Goal: Transaction & Acquisition: Download file/media

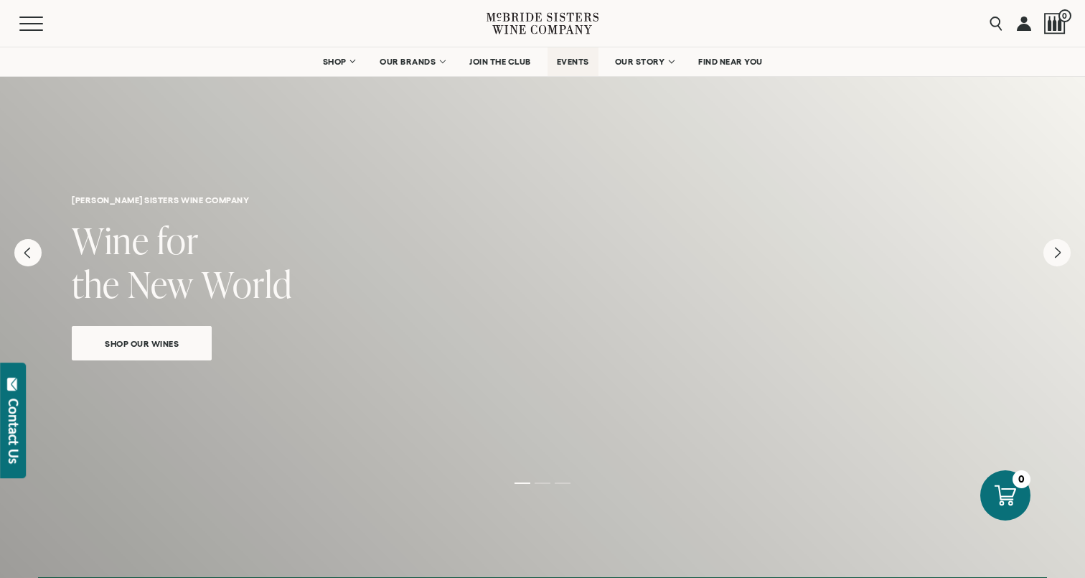
click at [560, 67] on link "EVENTS" at bounding box center [573, 61] width 51 height 29
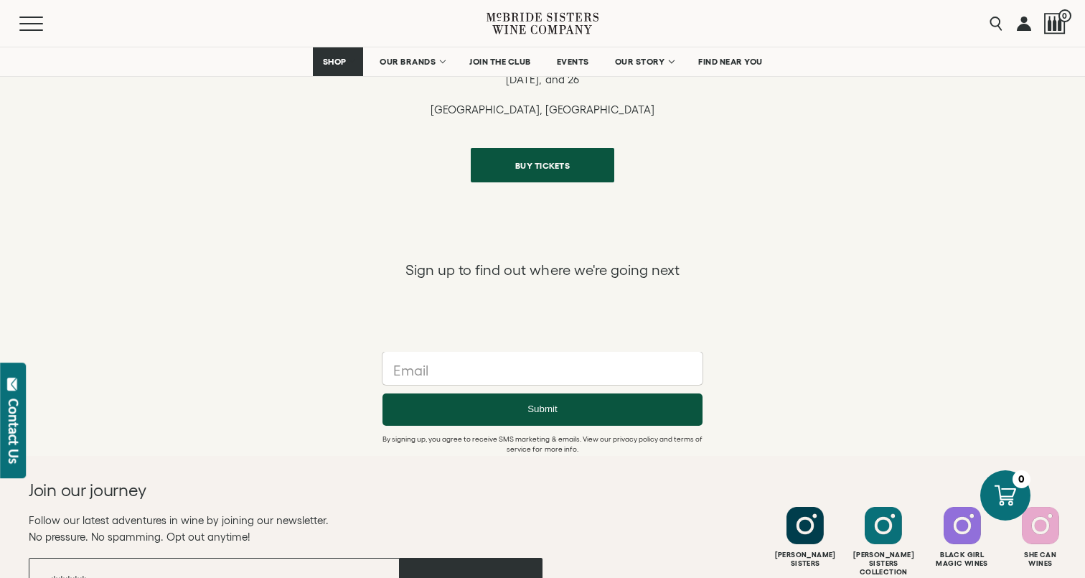
scroll to position [835, 0]
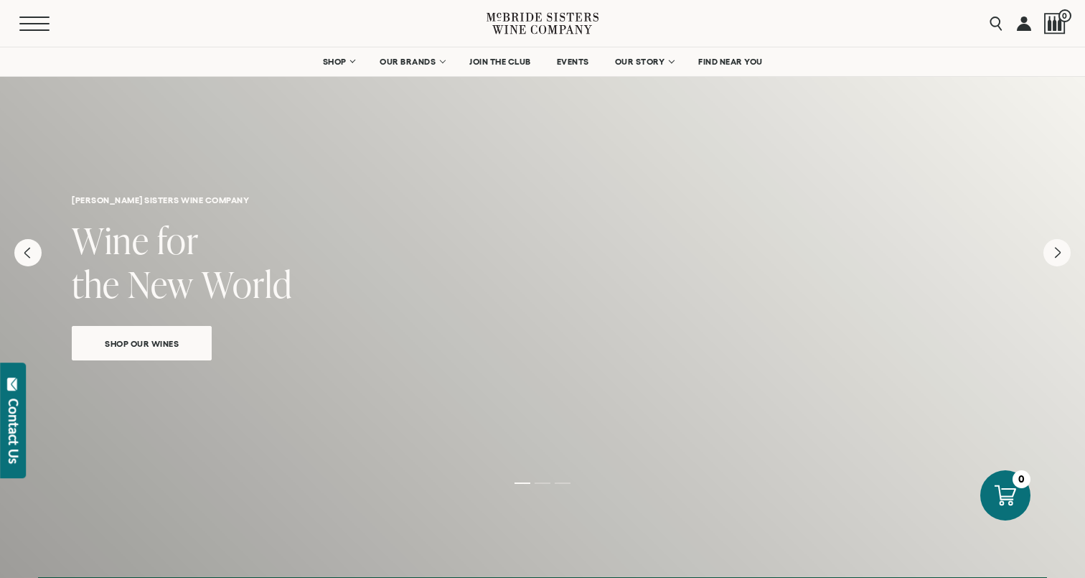
click at [30, 25] on button "Menu" at bounding box center [45, 24] width 52 height 14
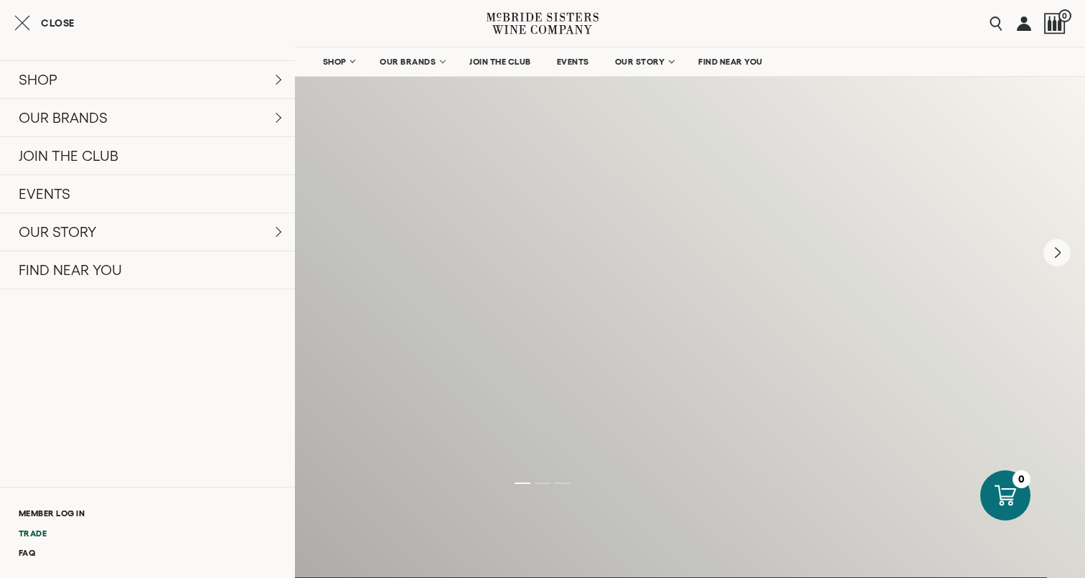
click at [32, 528] on link "Trade" at bounding box center [147, 532] width 295 height 19
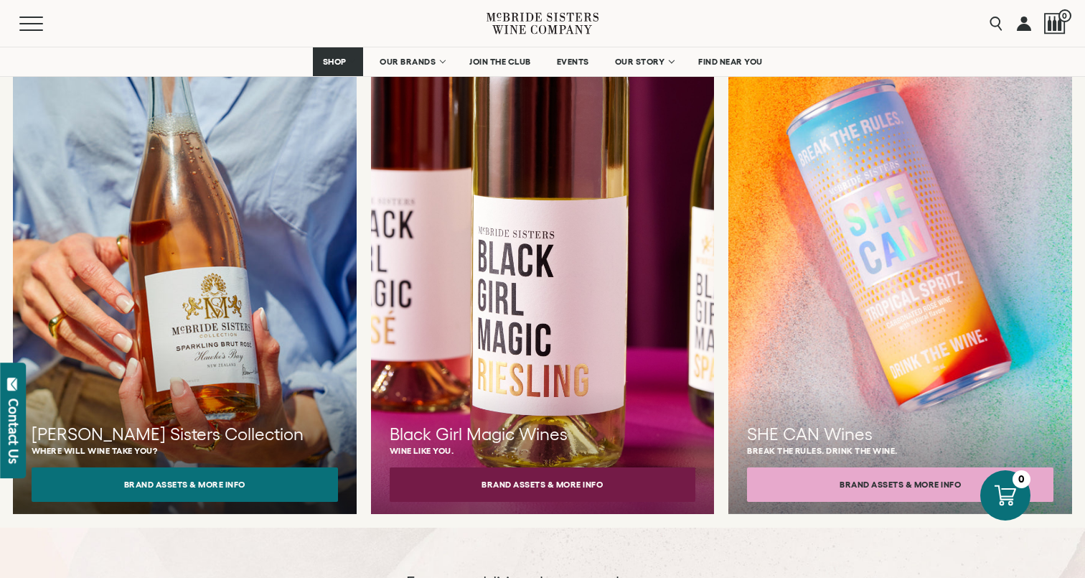
scroll to position [1303, 0]
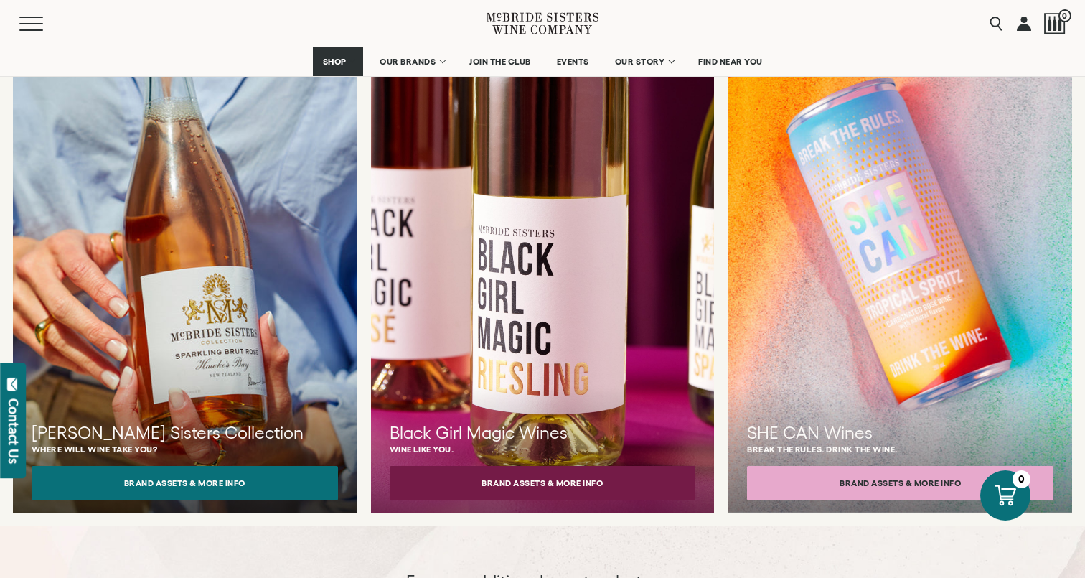
click at [299, 466] on button "Brand Assets & More Info" at bounding box center [185, 483] width 306 height 34
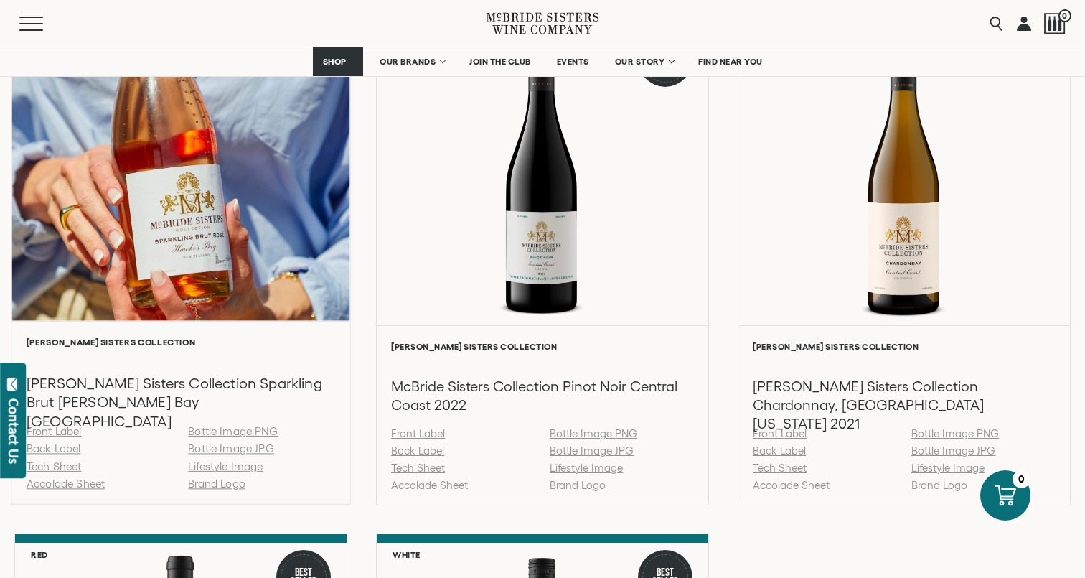
scroll to position [1517, 0]
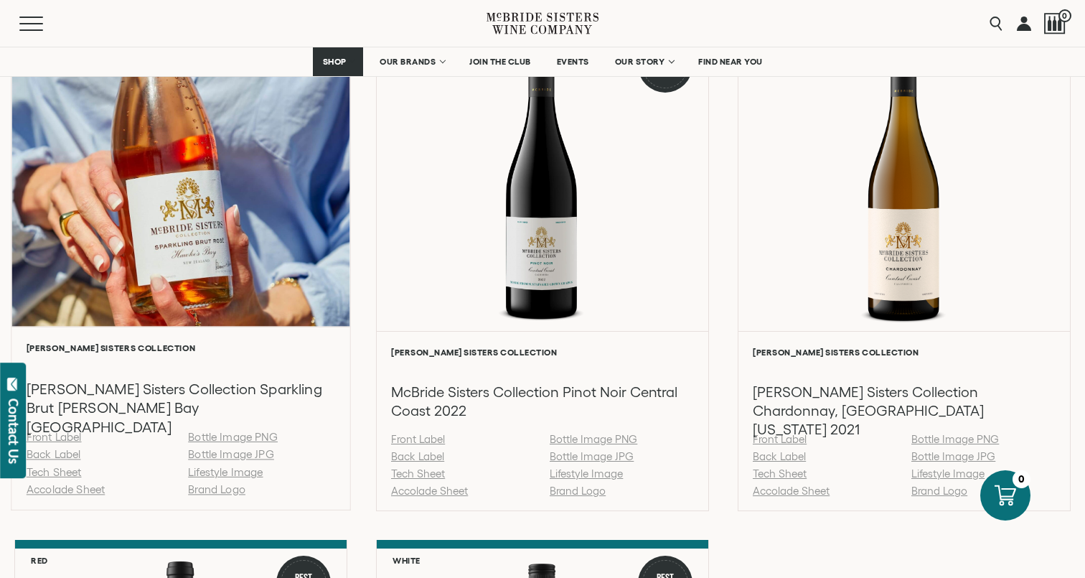
click at [216, 443] on link "Bottle Image PNG" at bounding box center [233, 437] width 90 height 12
